Goal: Task Accomplishment & Management: Manage account settings

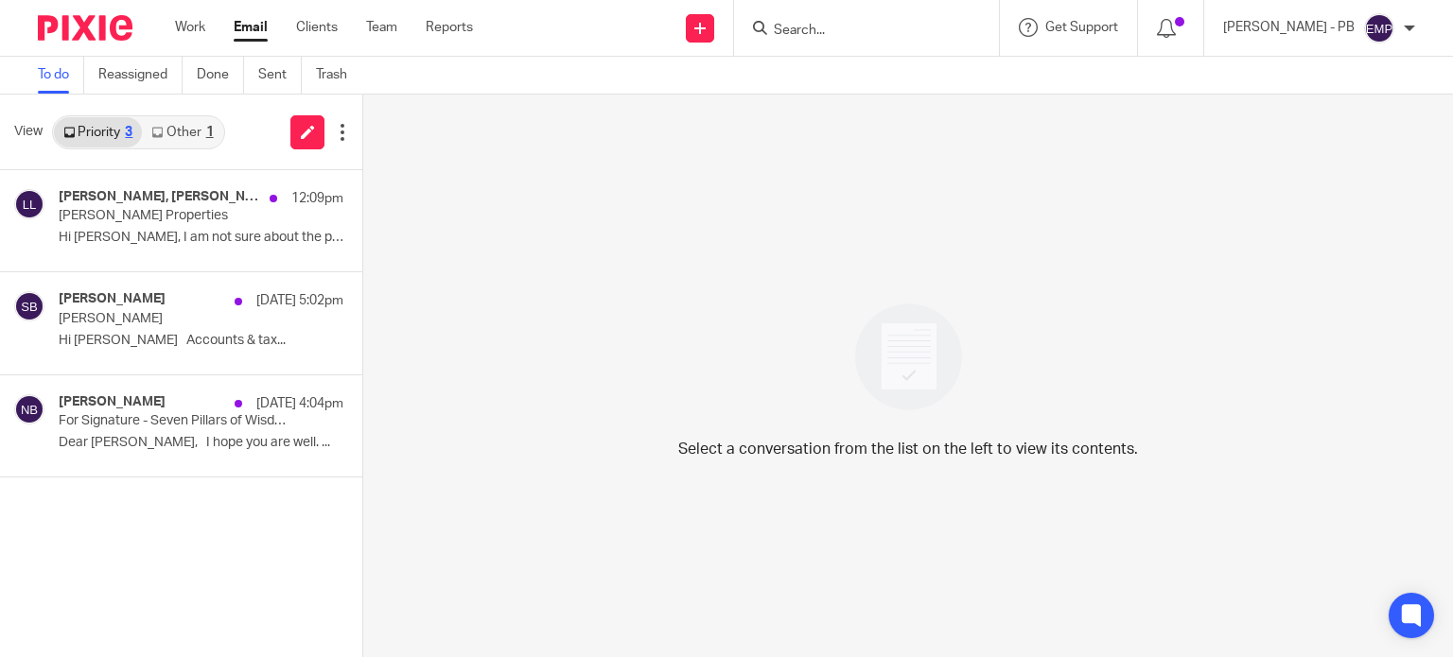
click at [177, 140] on link "Other 1" at bounding box center [182, 132] width 80 height 30
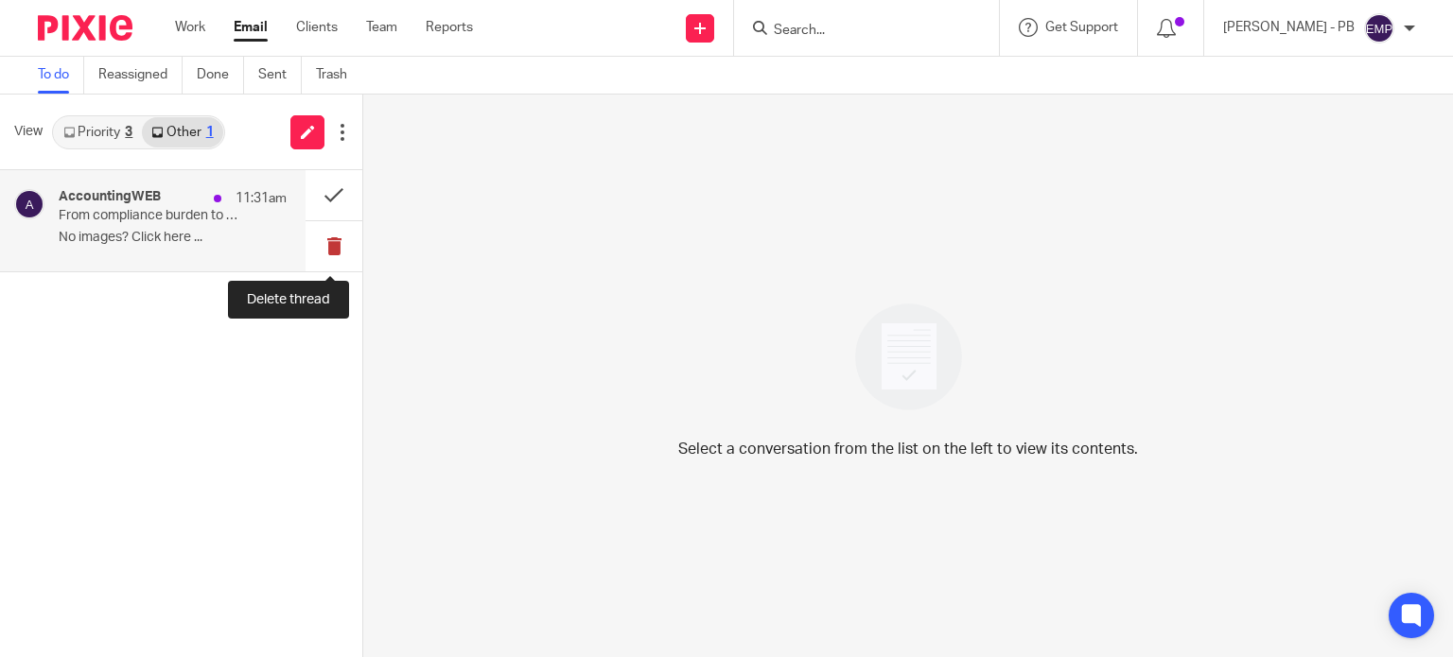
click at [330, 240] on button at bounding box center [334, 246] width 57 height 50
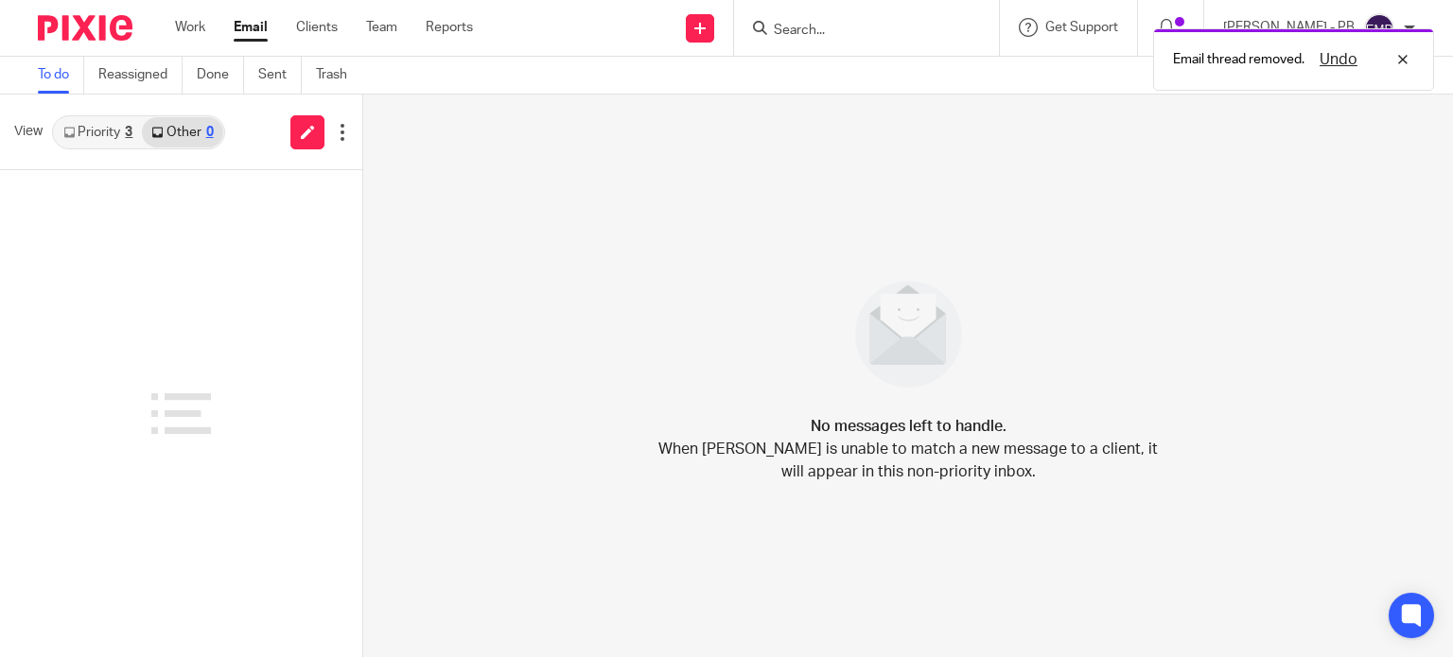
click at [88, 128] on link "Priority 3" at bounding box center [98, 132] width 88 height 30
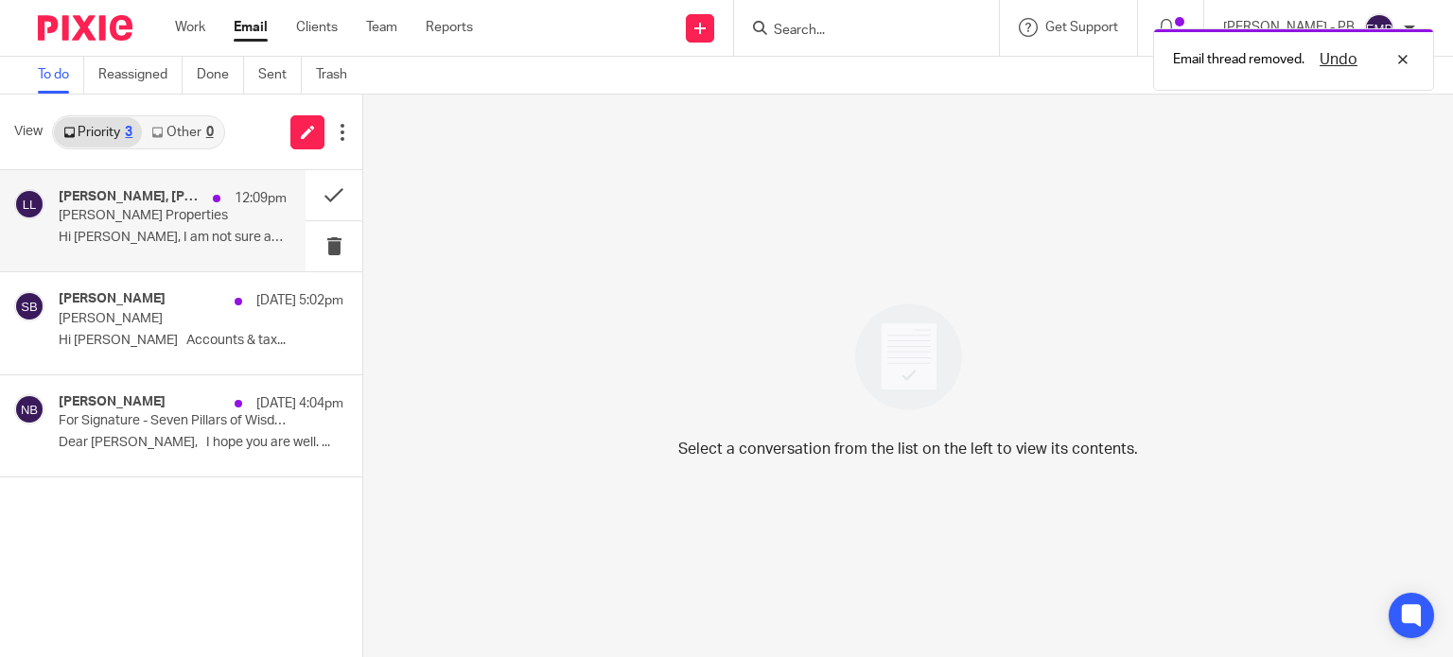
click at [193, 218] on p "Lindall Properties" at bounding box center [150, 216] width 183 height 16
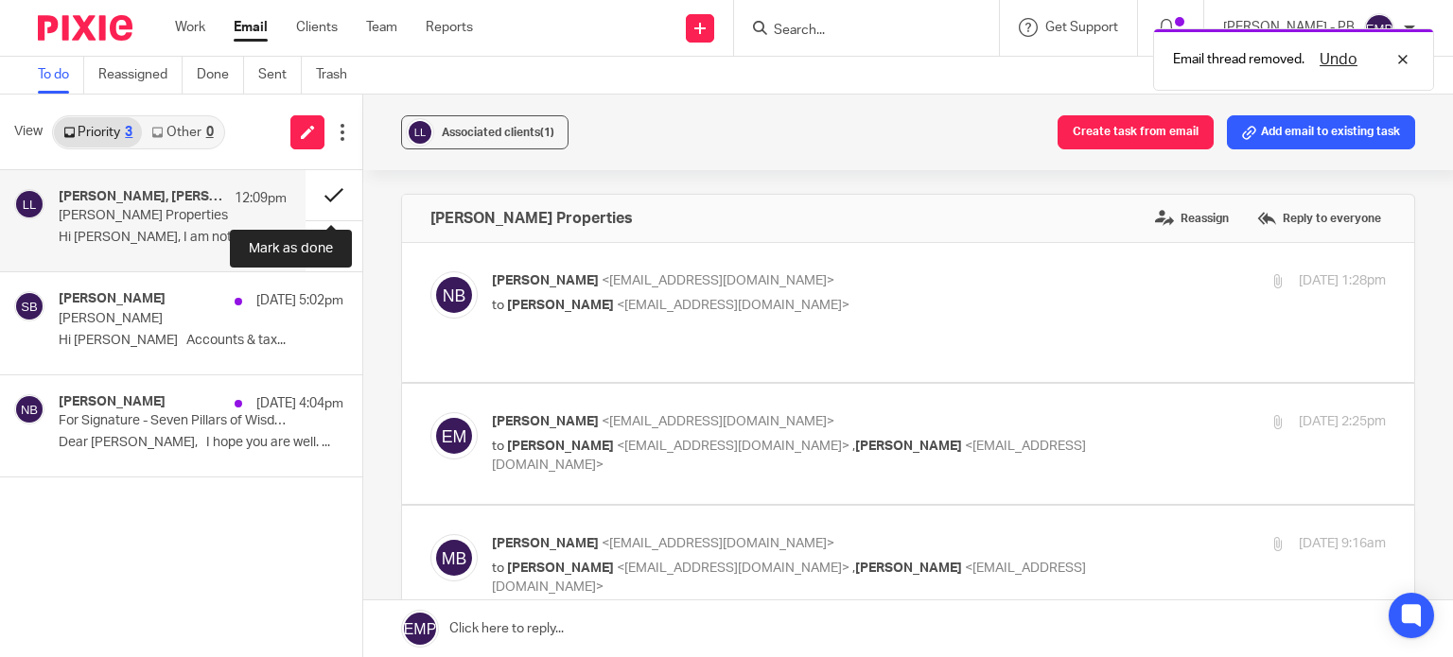
click at [324, 207] on button at bounding box center [334, 195] width 57 height 50
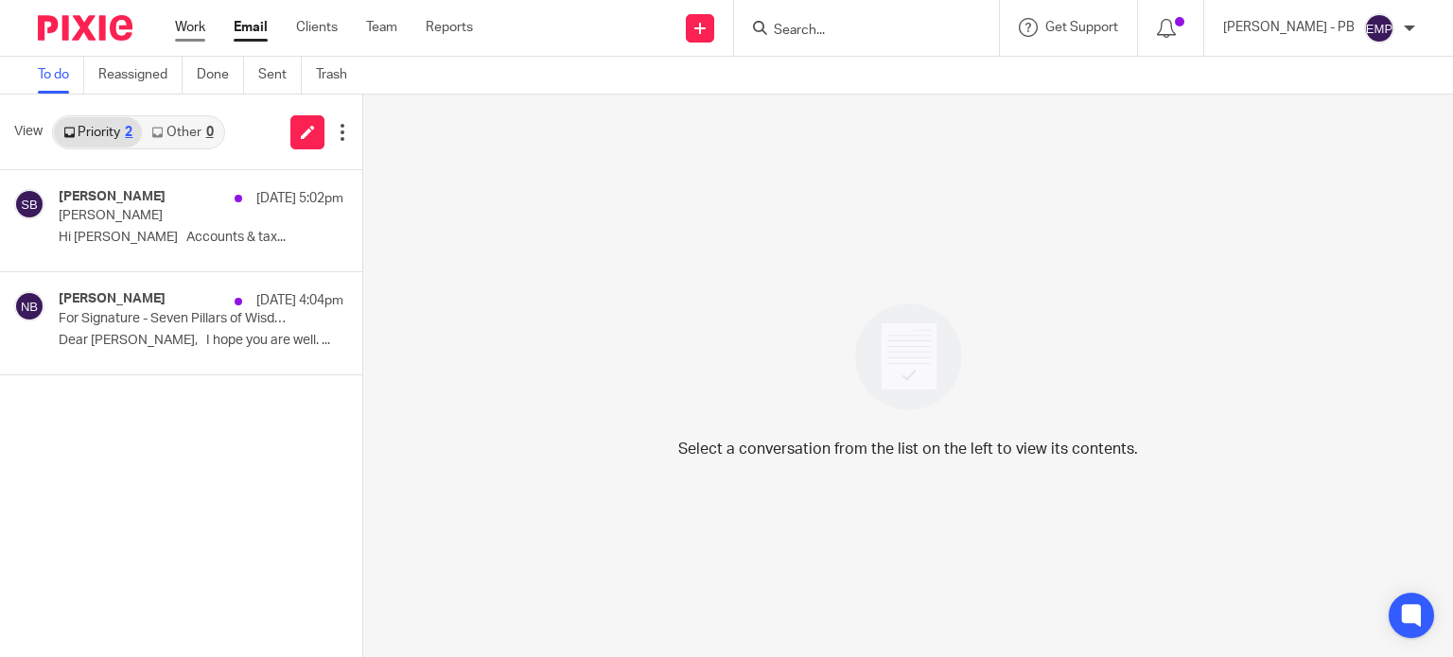
click at [201, 35] on link "Work" at bounding box center [190, 27] width 30 height 19
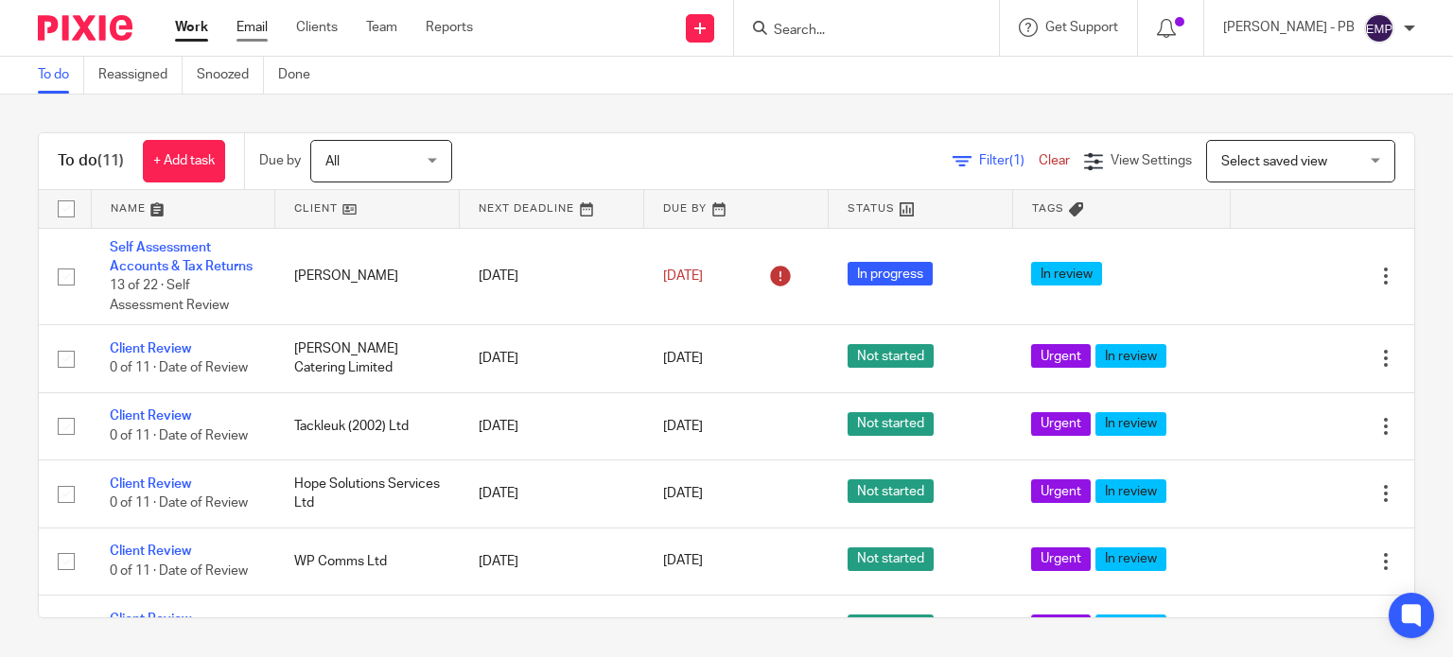
drag, startPoint x: 250, startPoint y: 26, endPoint x: 267, endPoint y: 32, distance: 18.3
click at [252, 26] on link "Email" at bounding box center [251, 27] width 31 height 19
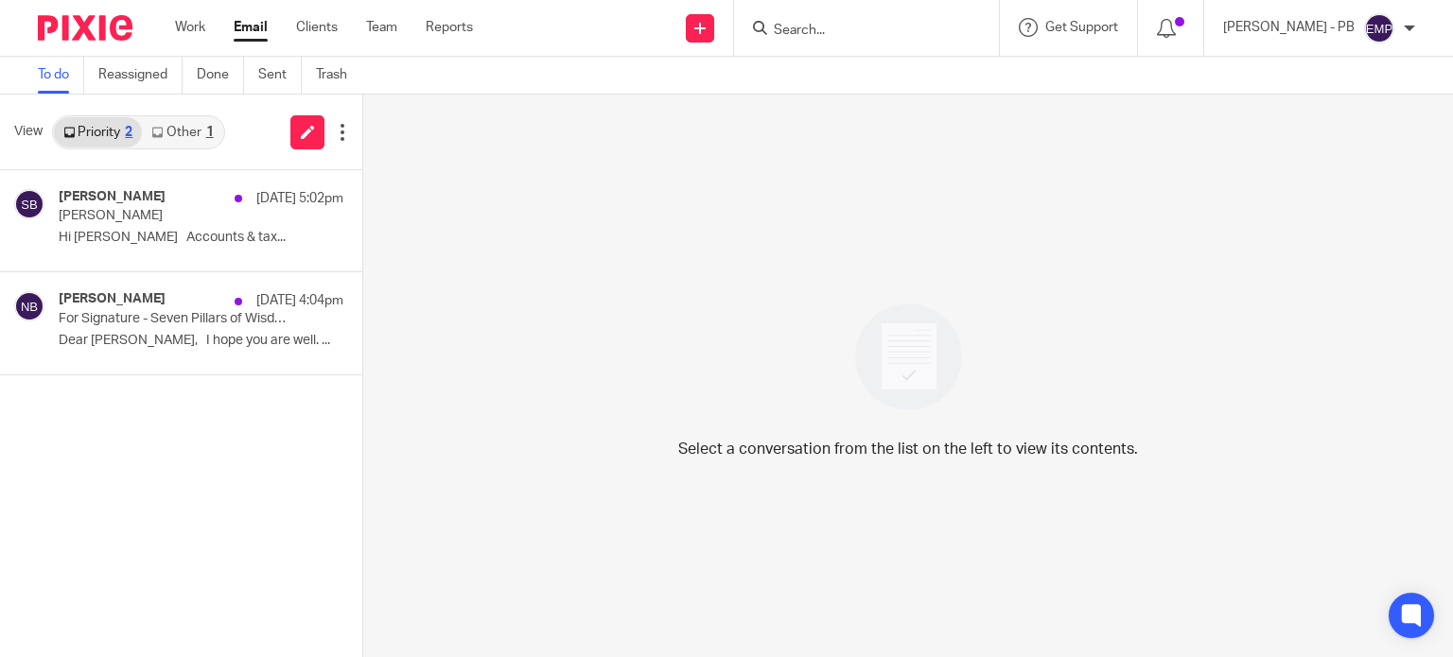
click at [250, 20] on link "Email" at bounding box center [251, 27] width 34 height 19
click at [185, 135] on link "Other 1" at bounding box center [182, 132] width 80 height 30
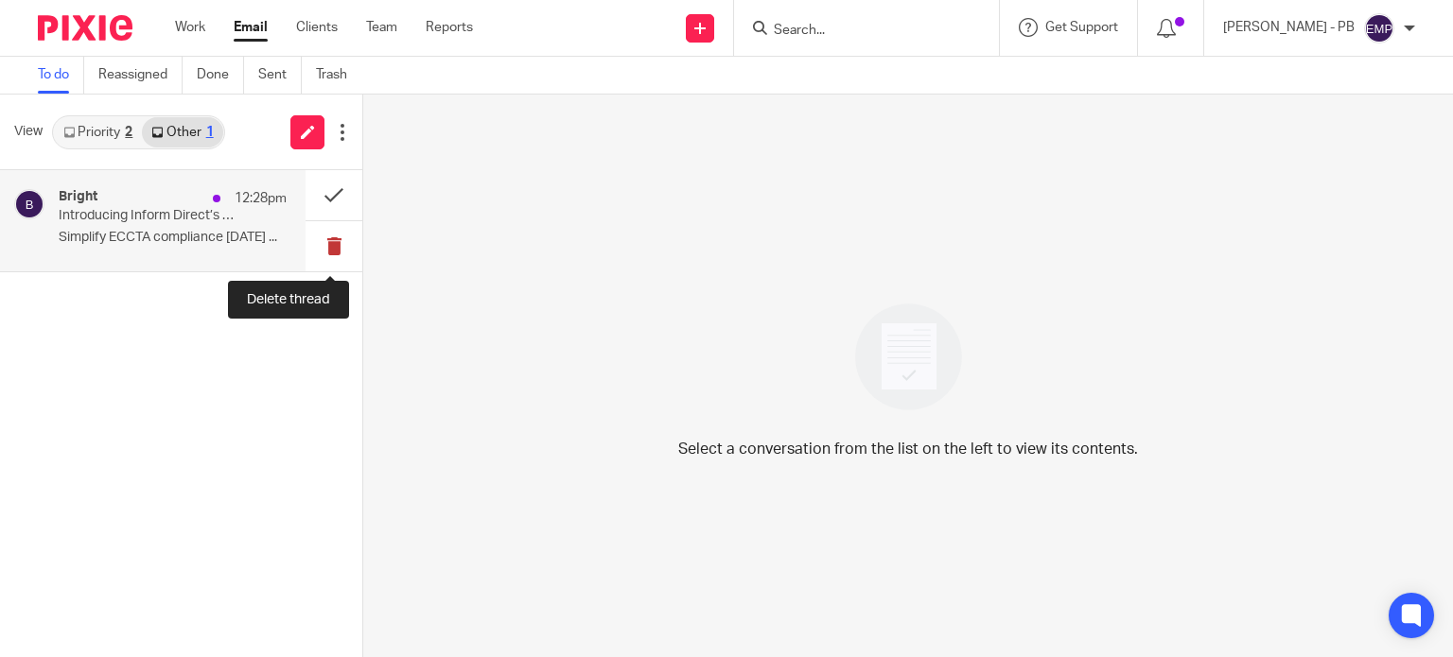
click at [338, 245] on button at bounding box center [334, 246] width 57 height 50
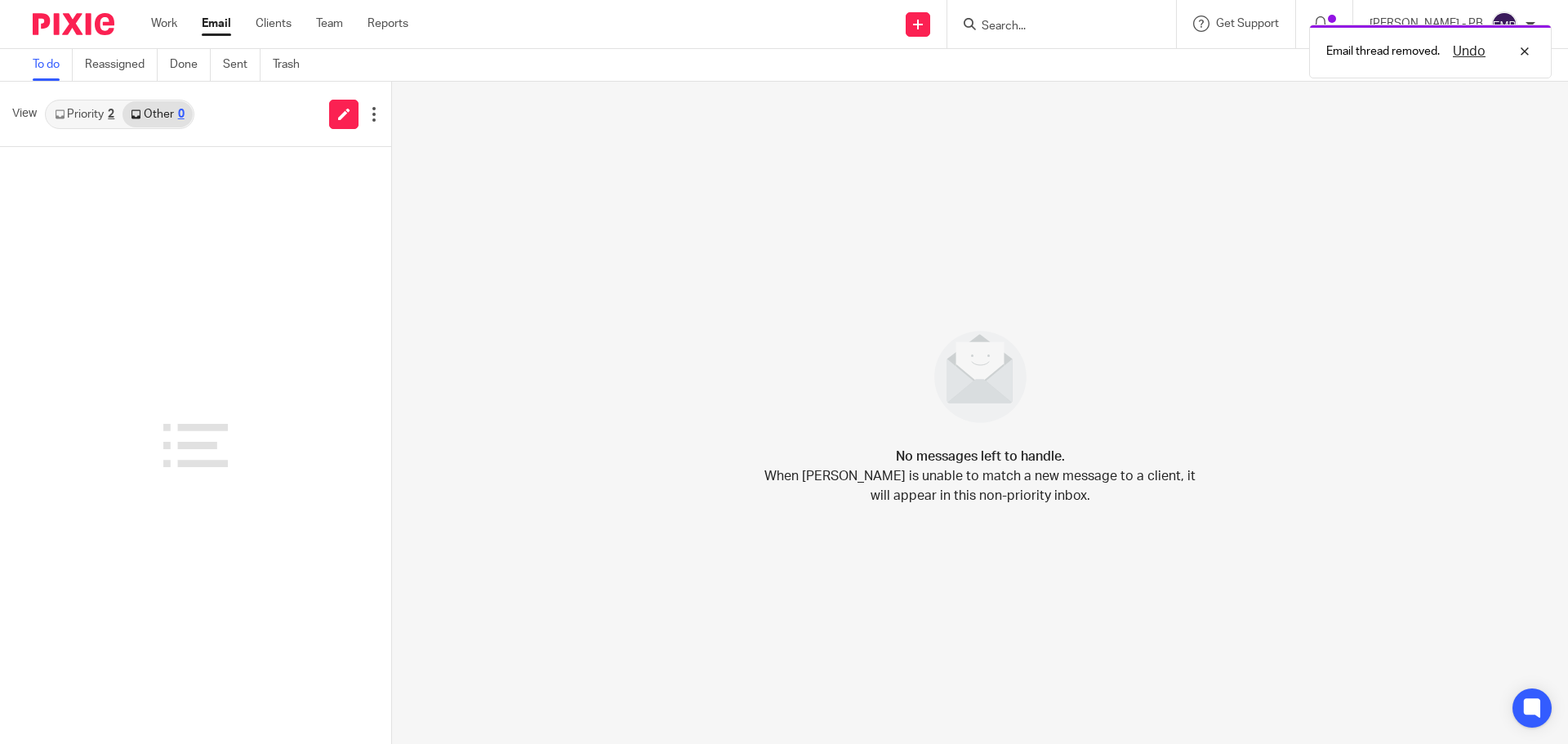
click at [224, 22] on link "Email" at bounding box center [217, 23] width 29 height 16
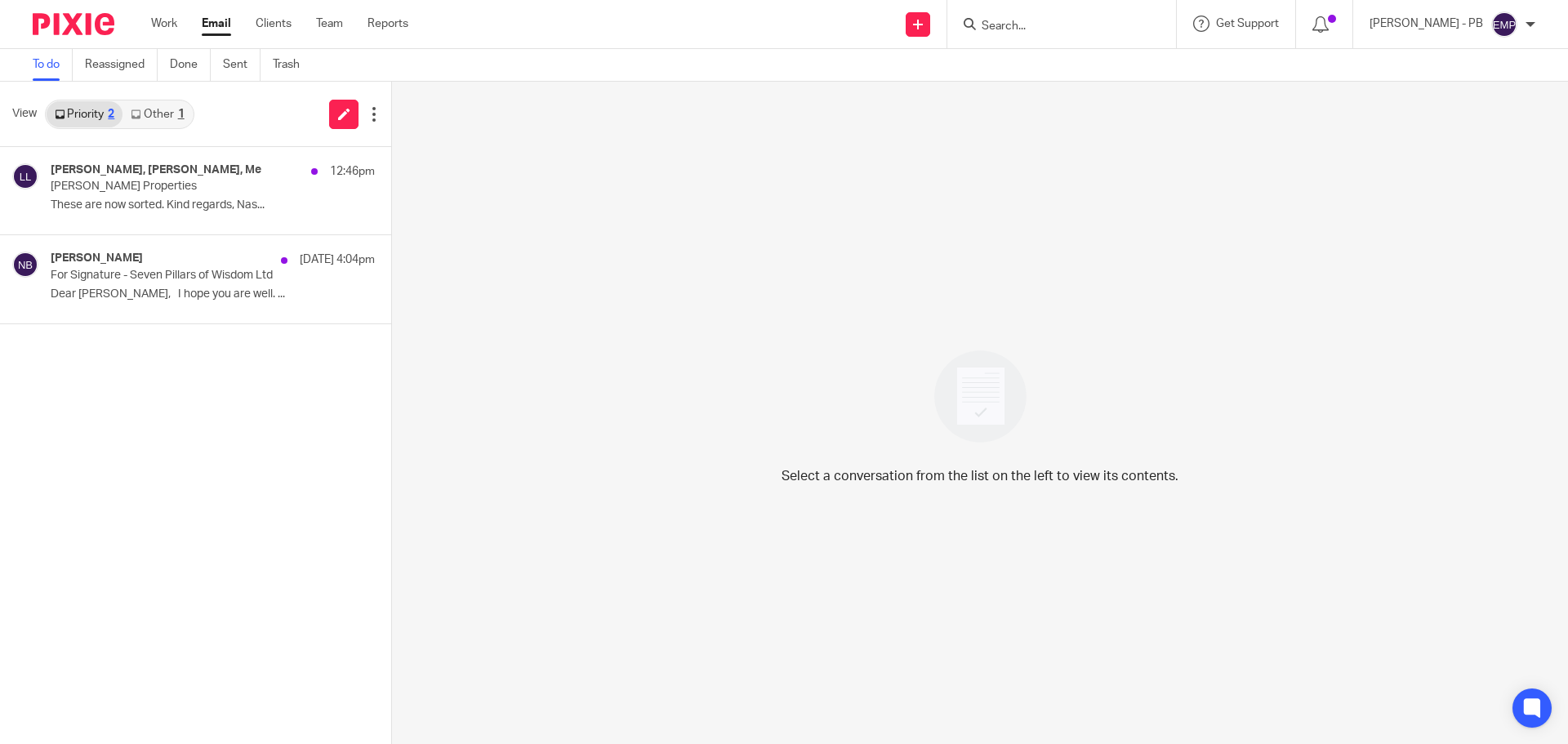
click at [165, 114] on link "Other 1" at bounding box center [157, 114] width 69 height 26
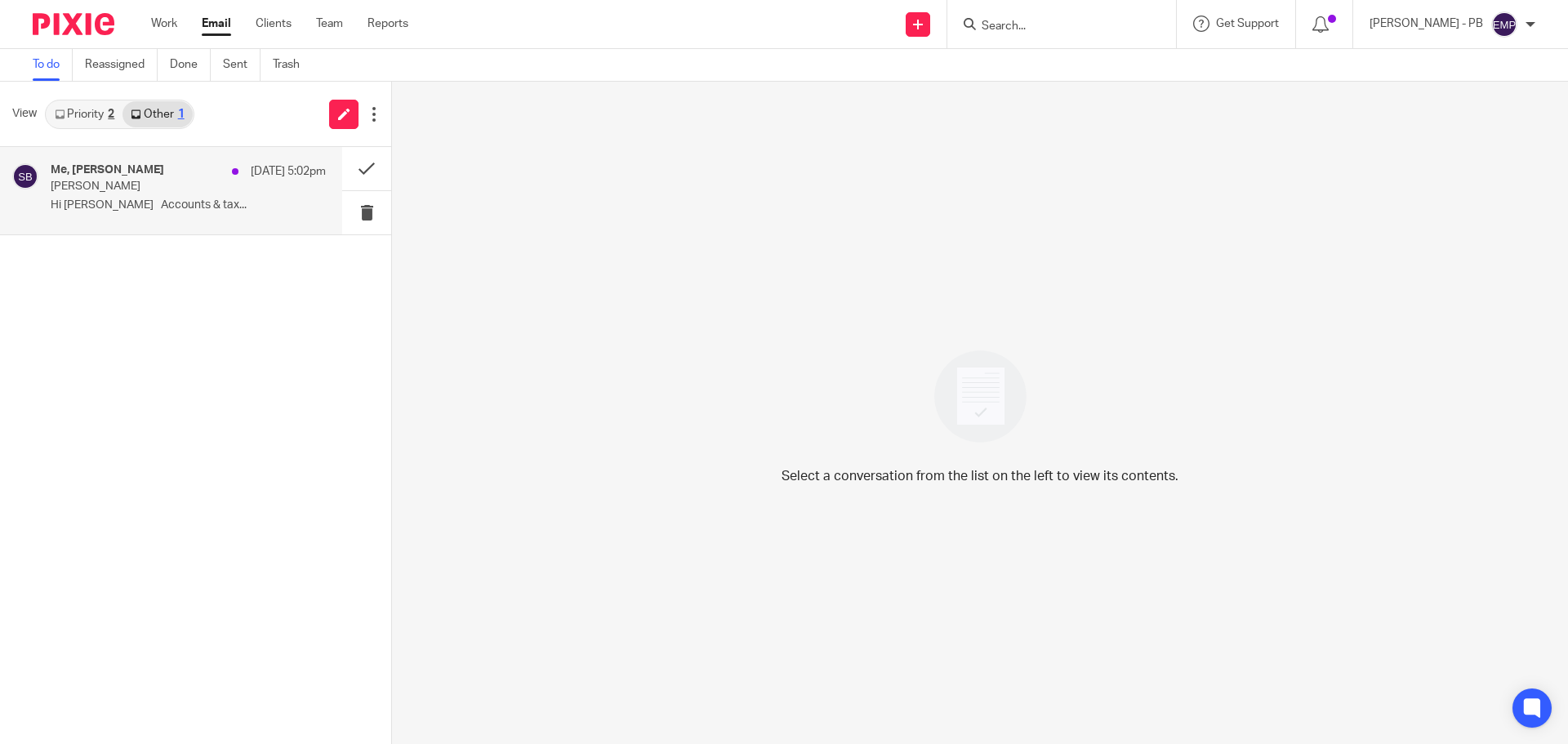
click at [179, 180] on p "Herb Stott" at bounding box center [161, 186] width 220 height 14
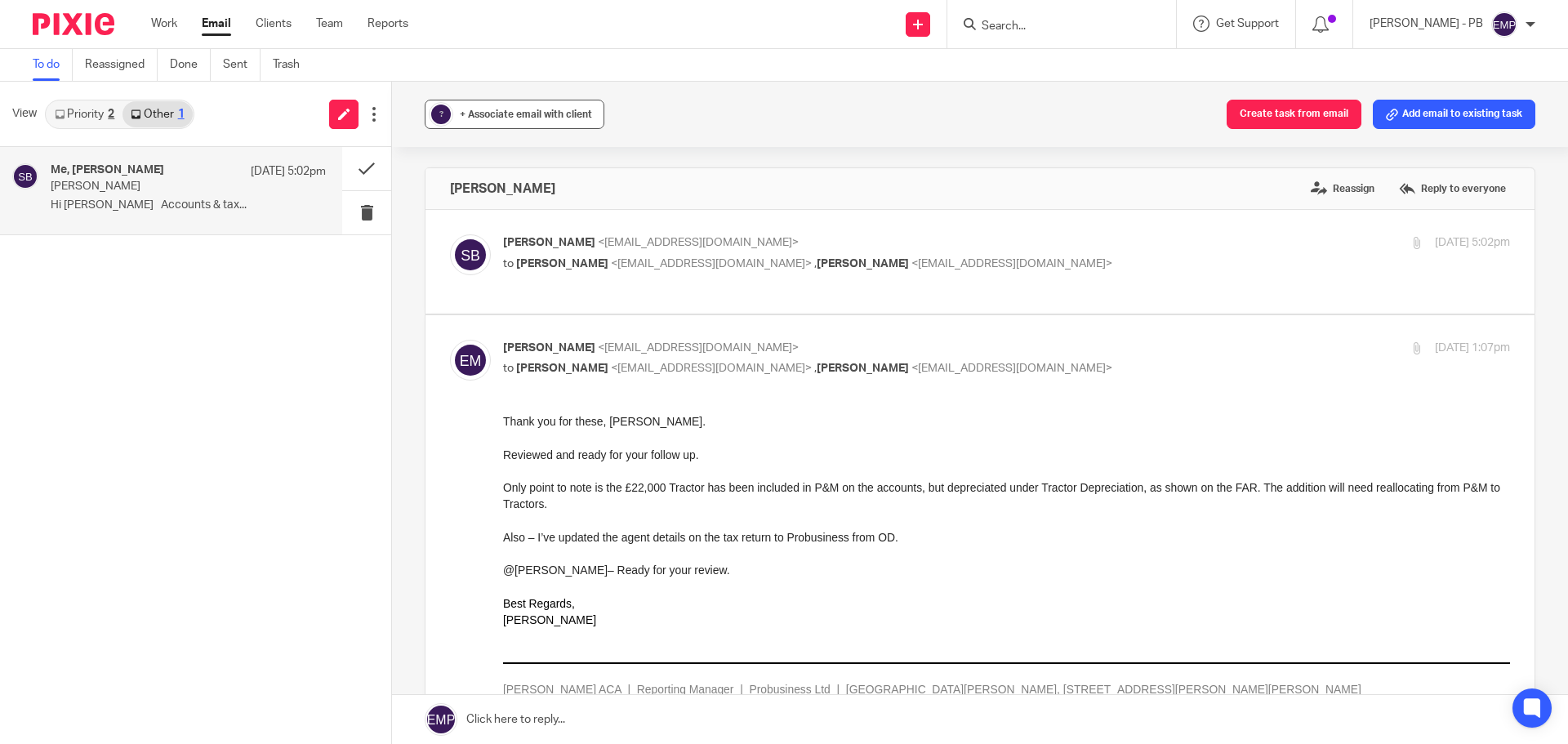
click at [542, 118] on span "+ Associate email with client" at bounding box center [526, 114] width 132 height 9
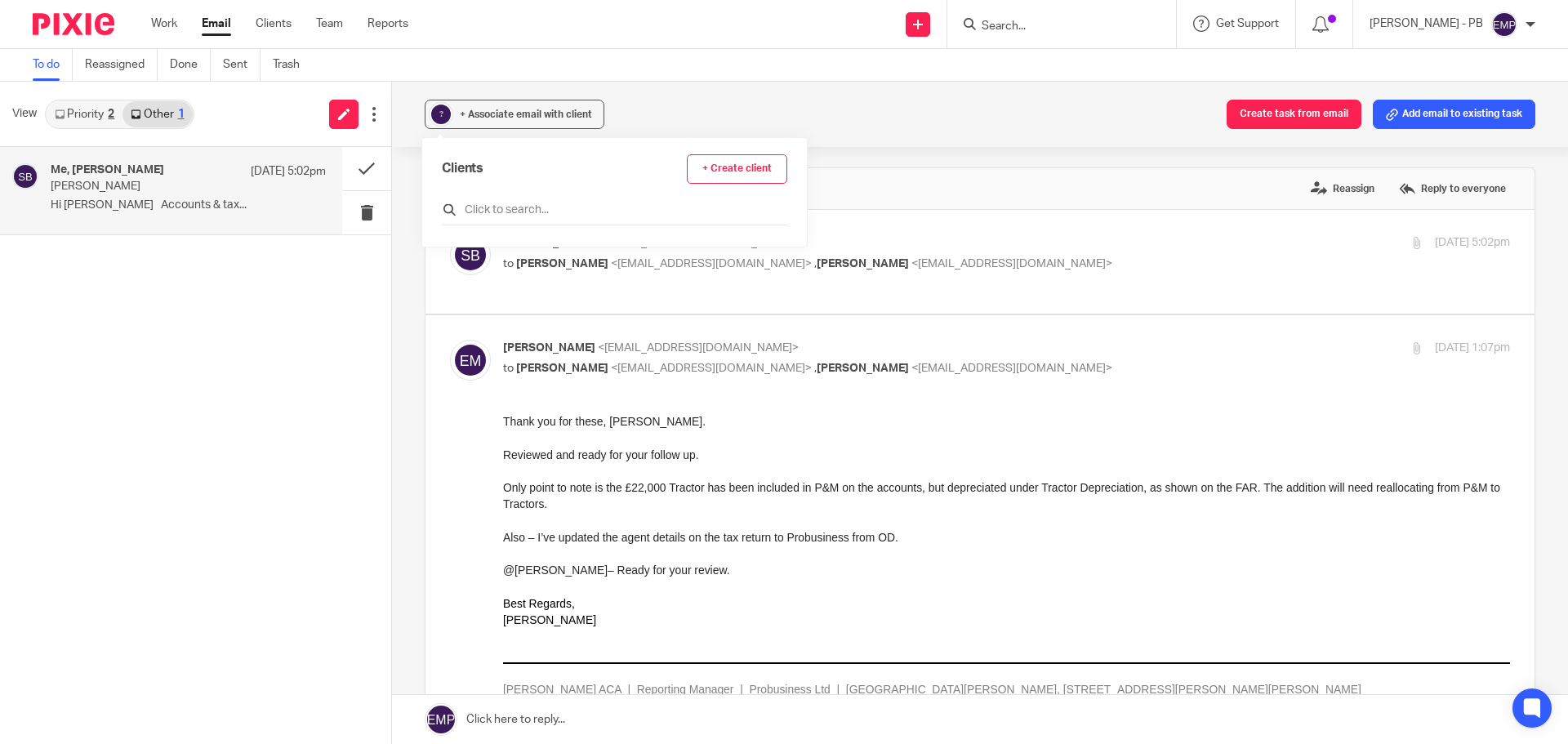
click at [520, 204] on input "text" at bounding box center [615, 210] width 345 height 16
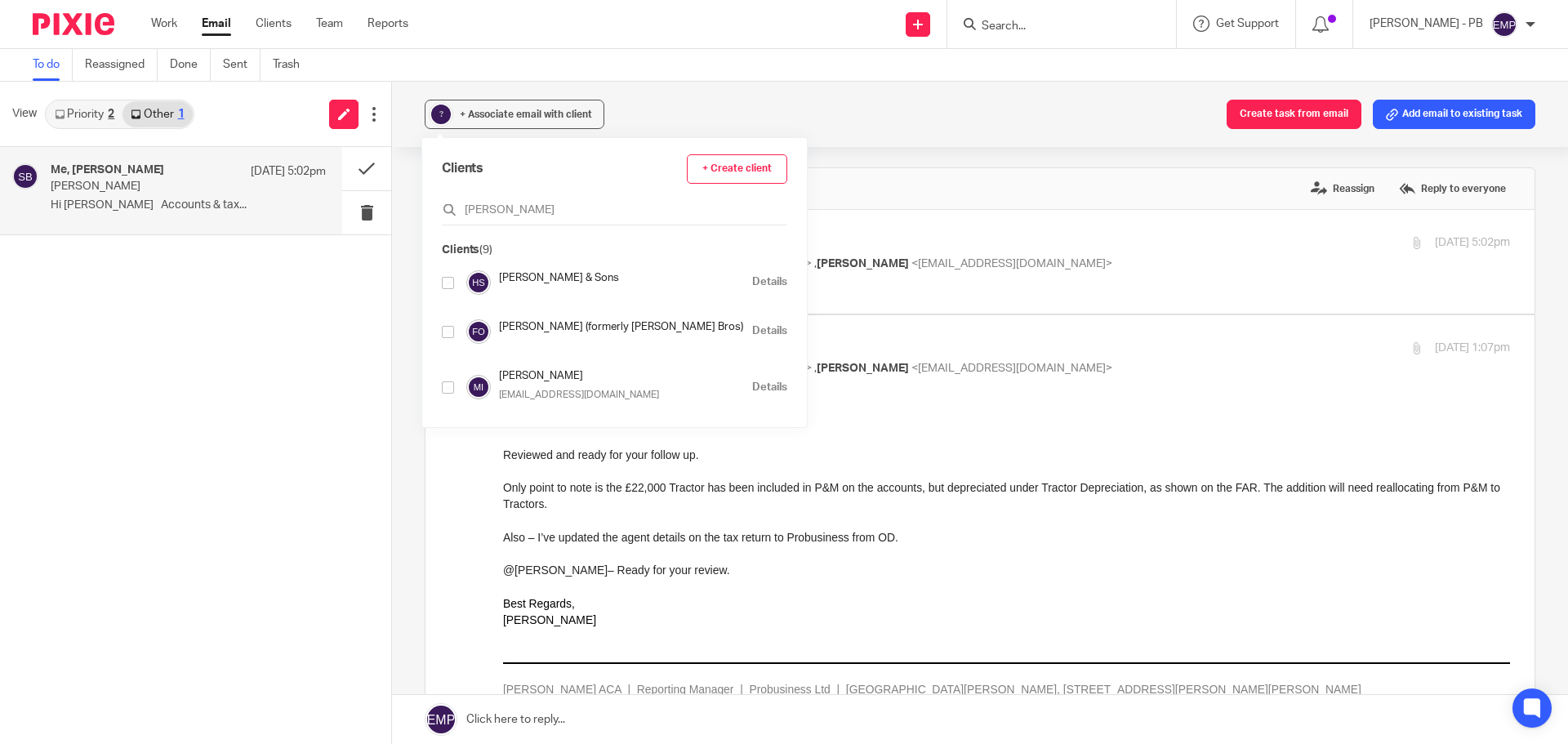
type input "stott"
click at [450, 331] on input "checkbox" at bounding box center [448, 331] width 12 height 12
checkbox input "true"
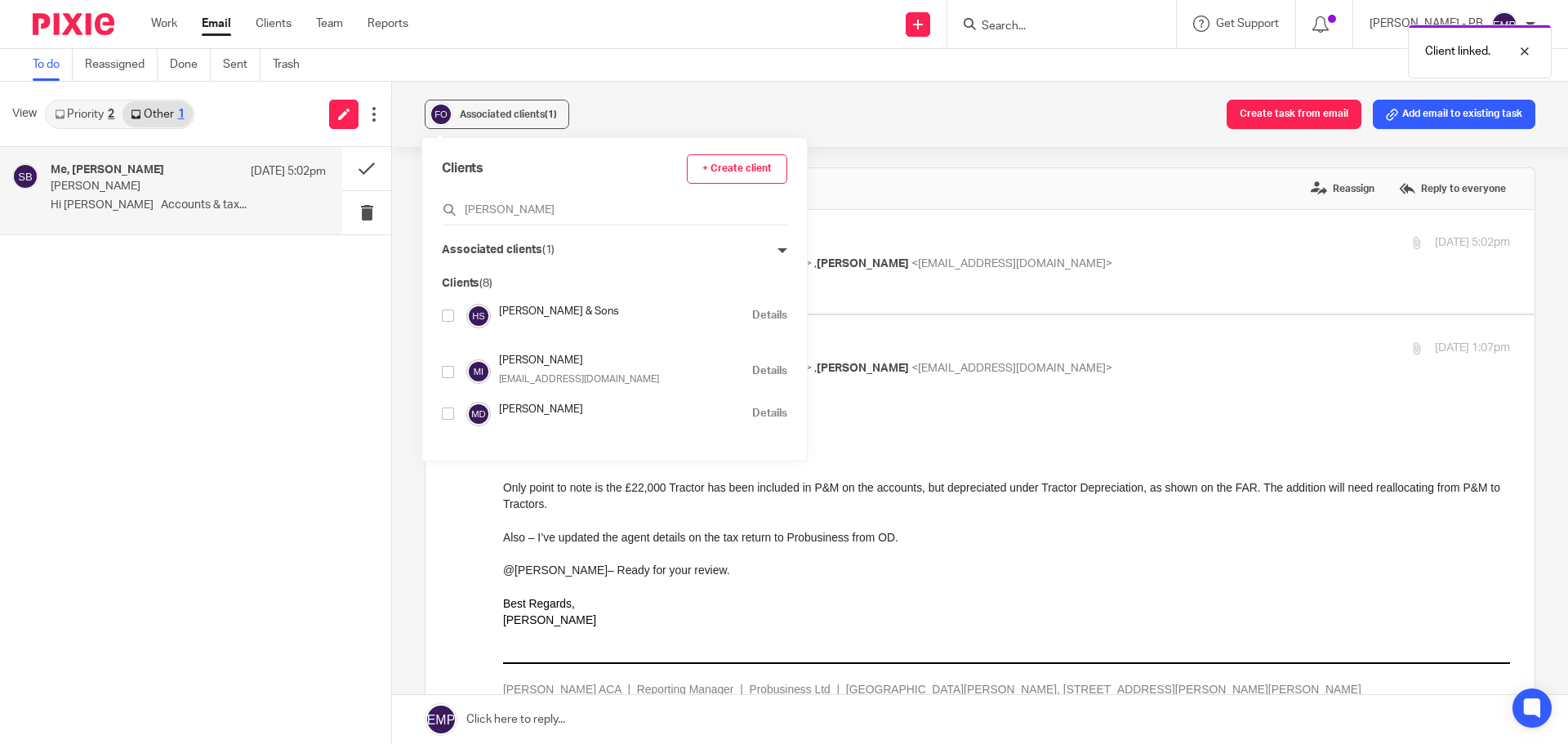
click at [407, 193] on div "Associated clients (1) Create task from email Add email to existing task Herb S…" at bounding box center [980, 413] width 1176 height 662
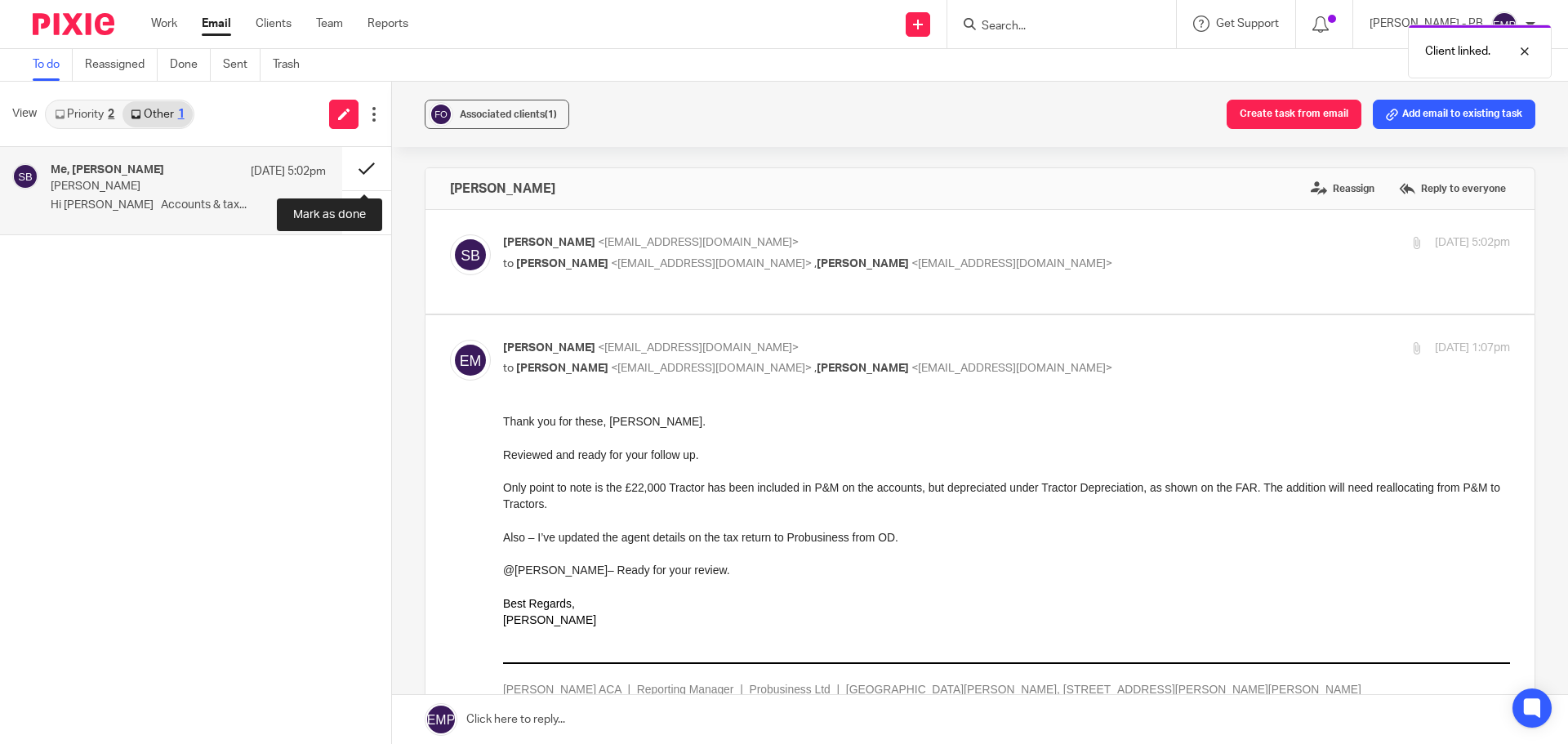
click at [375, 172] on button at bounding box center [366, 168] width 49 height 43
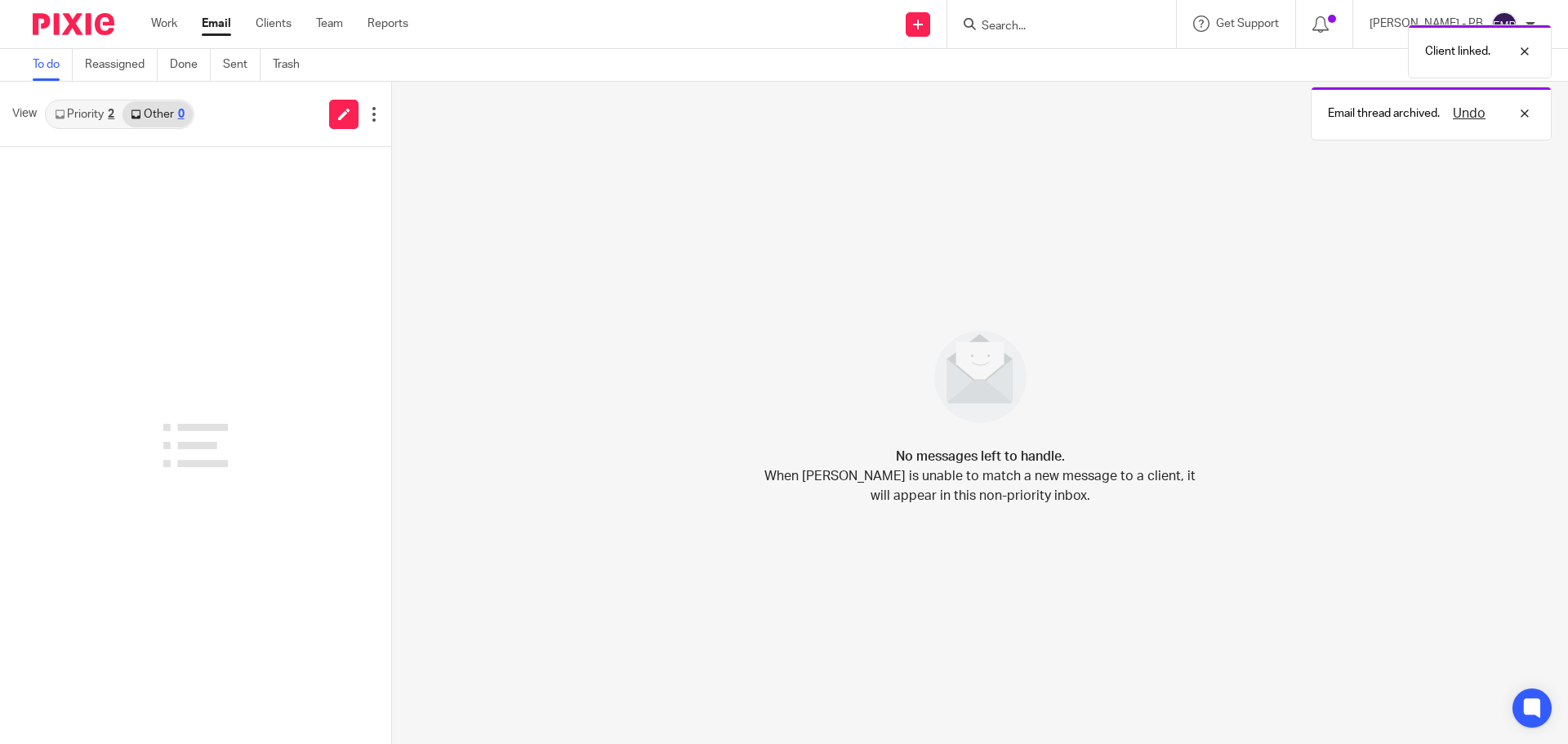
click at [101, 114] on link "Priority 2" at bounding box center [85, 114] width 76 height 26
